Goal: Information Seeking & Learning: Learn about a topic

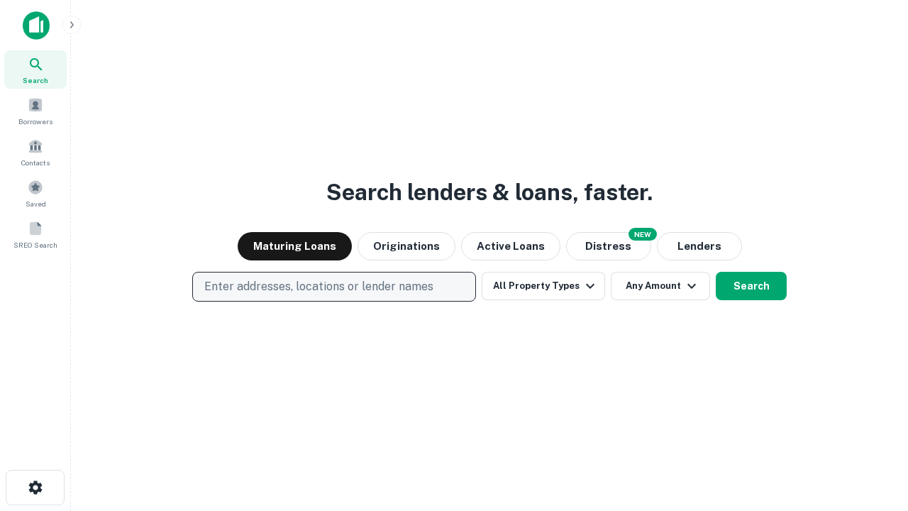
click at [333, 287] on p "Enter addresses, locations or lender names" at bounding box center [318, 286] width 229 height 17
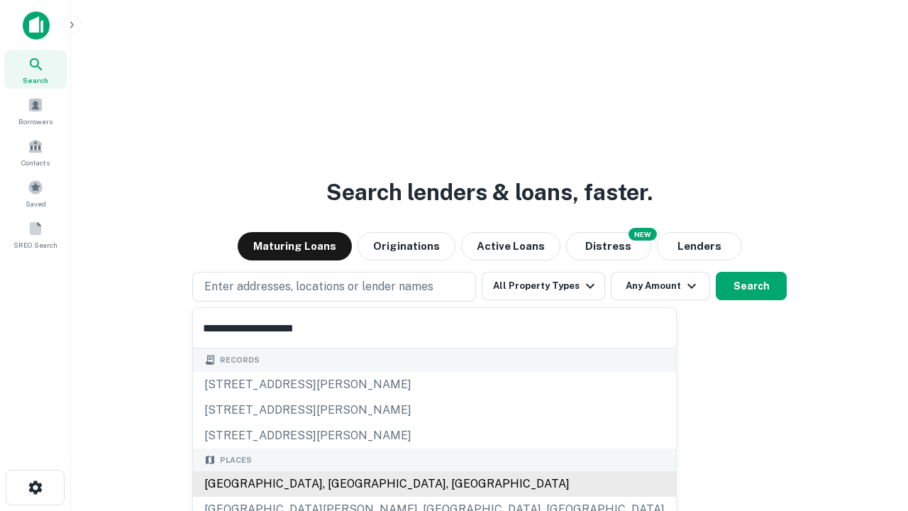
click at [339, 484] on div "[GEOGRAPHIC_DATA], [GEOGRAPHIC_DATA], [GEOGRAPHIC_DATA]" at bounding box center [434, 484] width 483 height 26
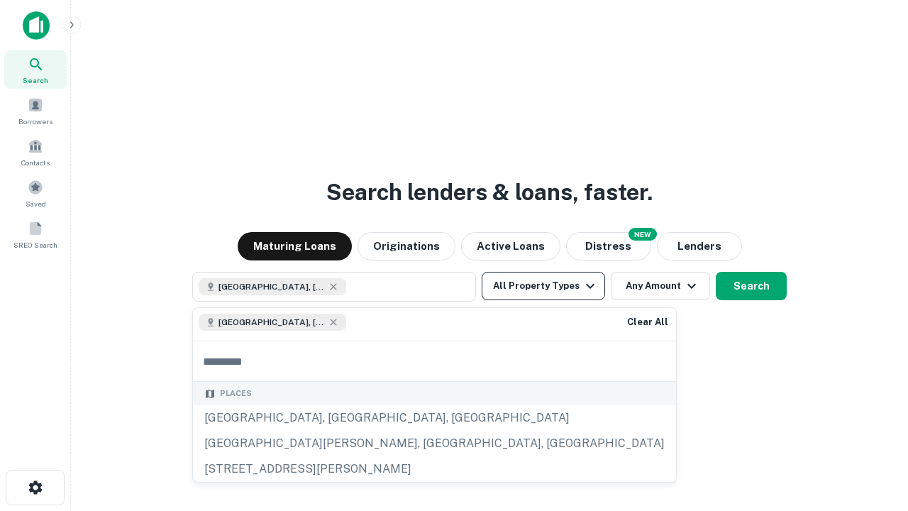
click at [543, 286] on button "All Property Types" at bounding box center [543, 286] width 123 height 28
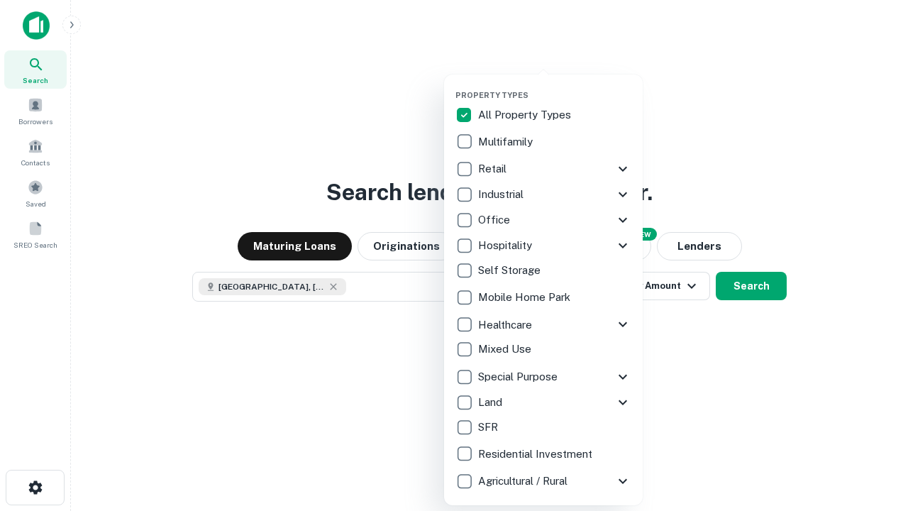
click at [555, 86] on button "button" at bounding box center [554, 86] width 199 height 1
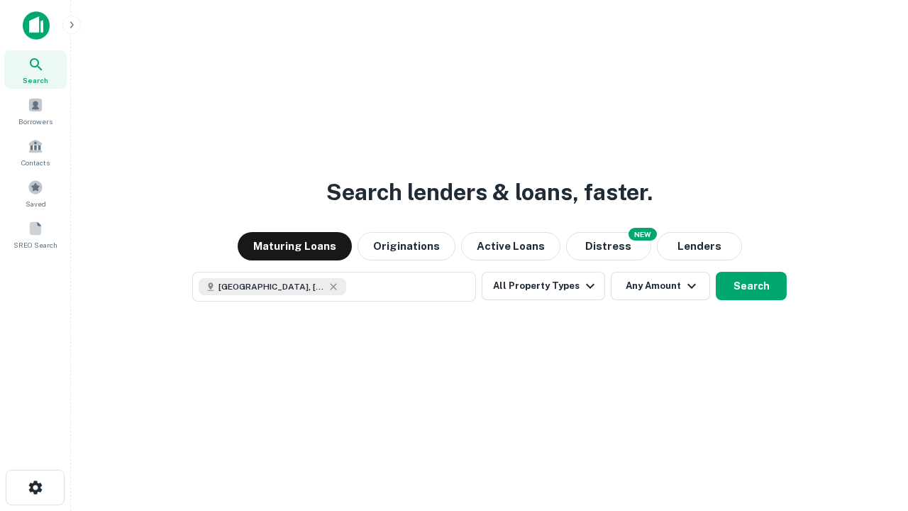
scroll to position [23, 0]
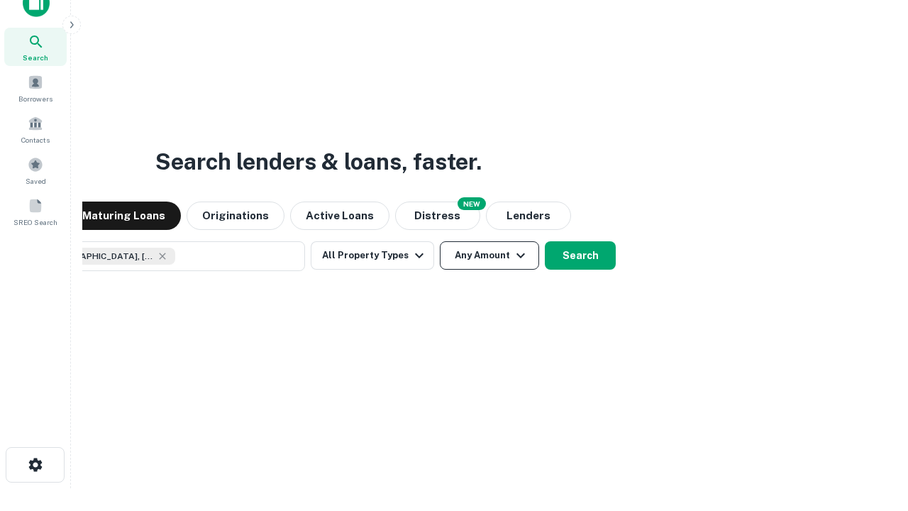
click at [440, 241] on button "Any Amount" at bounding box center [489, 255] width 99 height 28
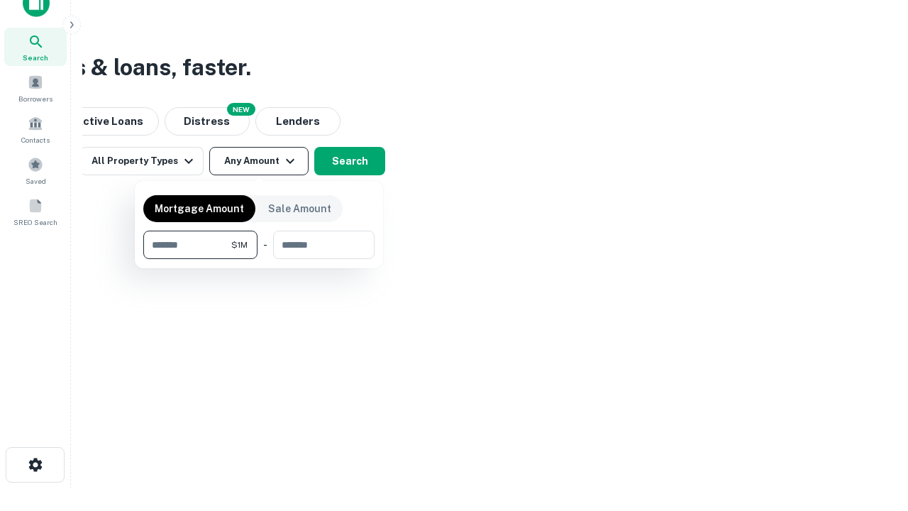
type input "*******"
click at [259, 259] on button "button" at bounding box center [258, 259] width 231 height 1
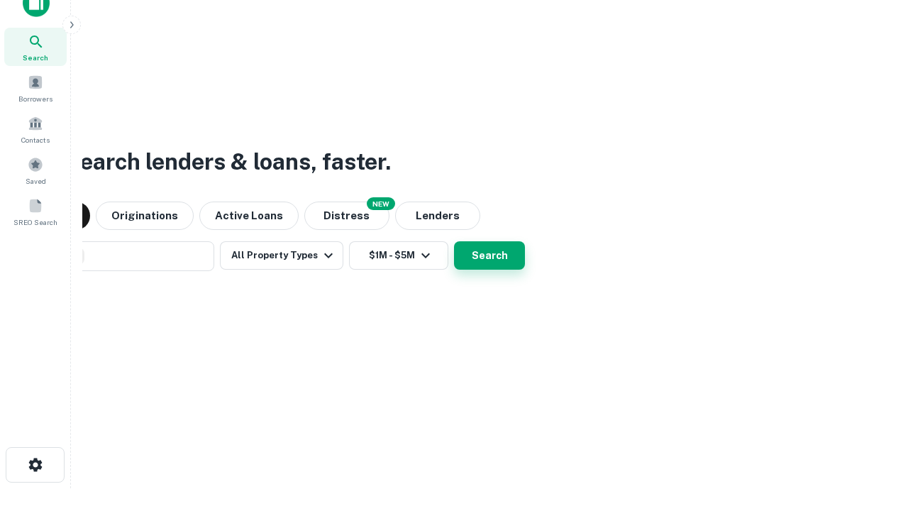
click at [454, 241] on button "Search" at bounding box center [489, 255] width 71 height 28
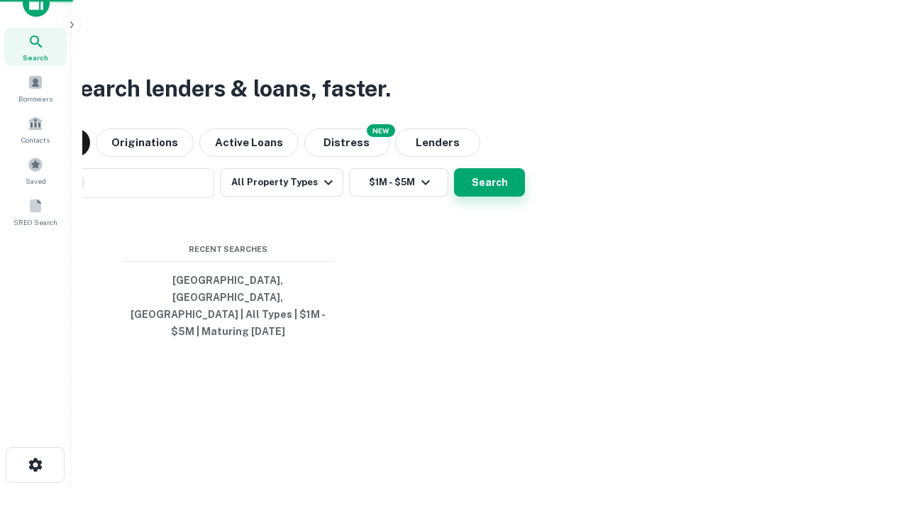
scroll to position [46, 401]
